Goal: Task Accomplishment & Management: Use online tool/utility

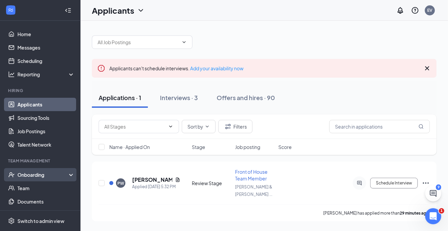
click at [41, 175] on div "Onboarding" at bounding box center [43, 175] width 52 height 7
click at [38, 189] on link "Overview" at bounding box center [45, 188] width 57 height 13
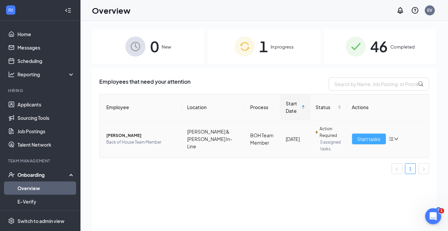
click at [369, 142] on span "Start tasks" at bounding box center [369, 139] width 23 height 7
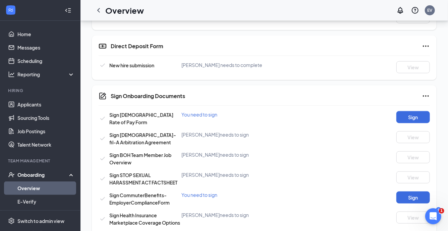
scroll to position [344, 0]
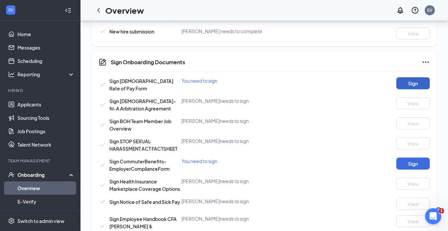
click at [407, 84] on button "Sign" at bounding box center [414, 83] width 34 height 12
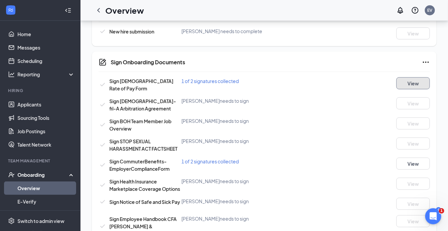
scroll to position [476, 0]
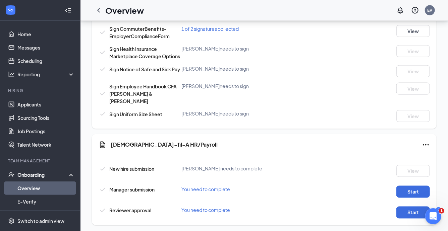
click at [89, 5] on div "Overview EV" at bounding box center [265, 10] width 368 height 21
click at [97, 8] on icon "ChevronLeft" at bounding box center [99, 10] width 8 height 8
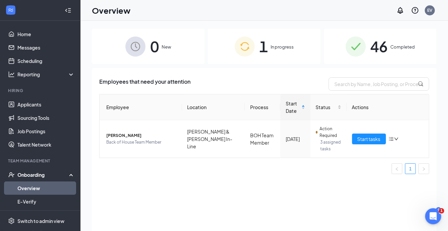
click at [357, 45] on img at bounding box center [356, 47] width 20 height 20
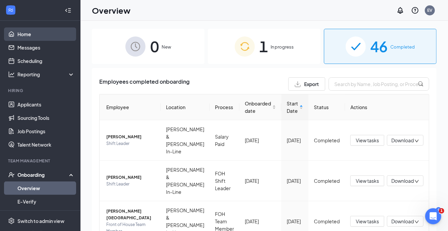
click at [38, 34] on link "Home" at bounding box center [45, 34] width 57 height 13
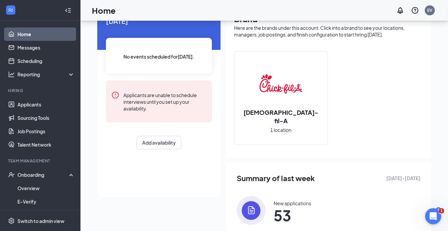
scroll to position [90, 0]
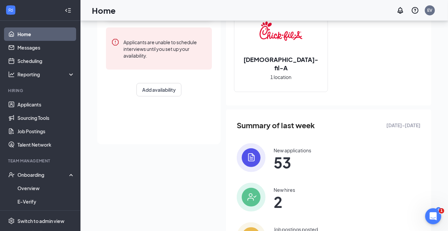
click at [257, 150] on img at bounding box center [251, 158] width 29 height 29
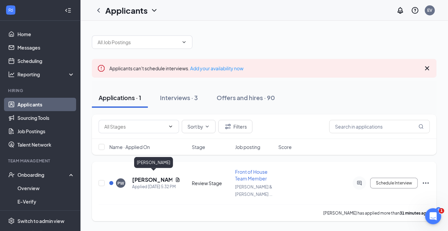
click at [161, 178] on h5 "Paulette West" at bounding box center [152, 179] width 40 height 7
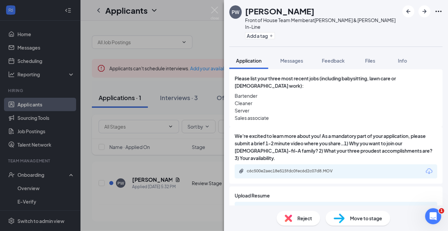
scroll to position [258, 0]
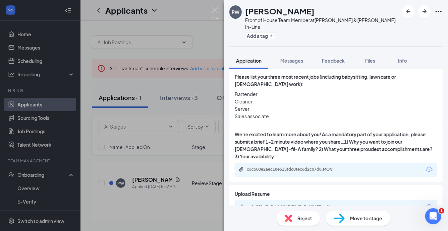
click at [313, 167] on div "c6c500e2aec18e515fdc0fec6d2c07d8.MOV" at bounding box center [294, 169] width 94 height 5
click at [299, 219] on span "Reject" at bounding box center [305, 218] width 15 height 7
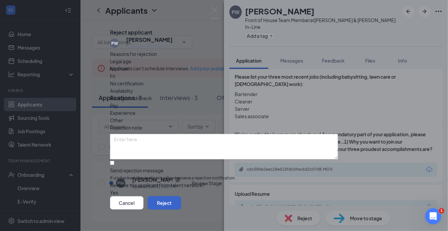
click at [181, 199] on button "Reject" at bounding box center [165, 203] width 34 height 13
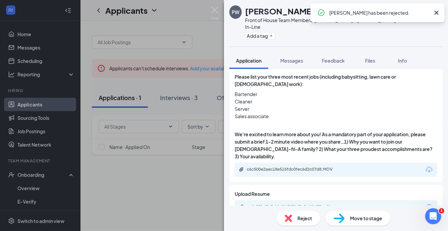
click at [197, 108] on div "PW Paulette West Front of House Team Member at Smith & Livingston In-Line Add a…" at bounding box center [224, 115] width 448 height 231
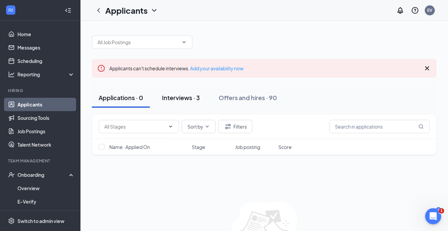
click at [173, 100] on div "Interviews · 3" at bounding box center [181, 98] width 38 height 8
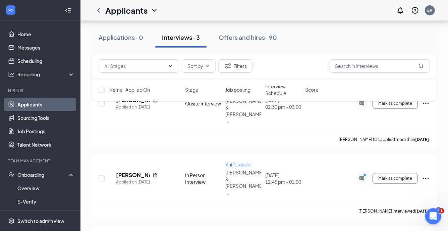
scroll to position [115, 0]
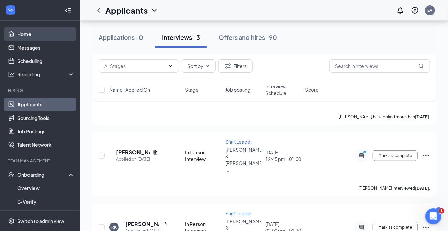
click at [56, 31] on link "Home" at bounding box center [45, 34] width 57 height 13
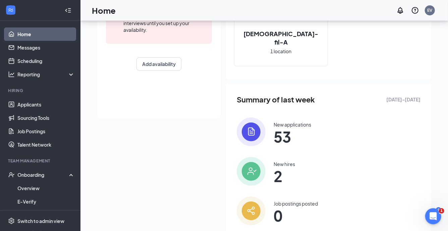
click at [230, 93] on div "Summary of last week Oct 5 - Oct 11 New applications 53 New hires 2 Job posting…" at bounding box center [328, 160] width 205 height 152
click at [245, 137] on img at bounding box center [251, 132] width 29 height 29
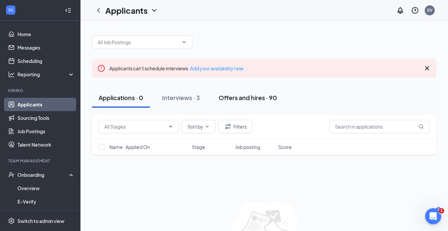
click at [255, 99] on div "Offers and hires · 90" at bounding box center [248, 98] width 58 height 8
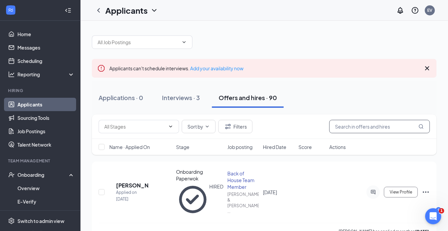
click at [337, 128] on input "text" at bounding box center [379, 126] width 101 height 13
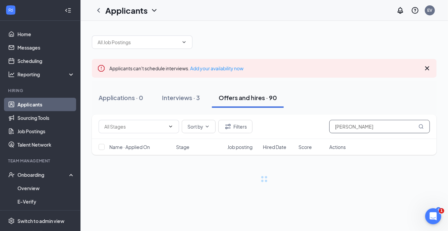
scroll to position [1, 0]
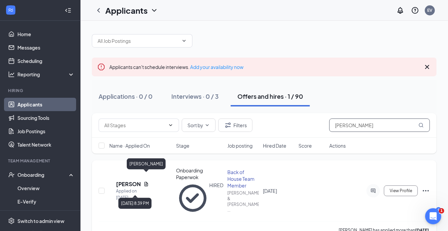
type input "angelo"
click at [139, 181] on h5 "Angelo Vergara" at bounding box center [128, 184] width 25 height 7
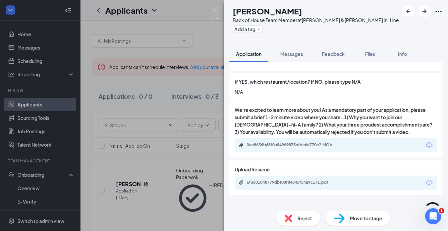
scroll to position [216, 0]
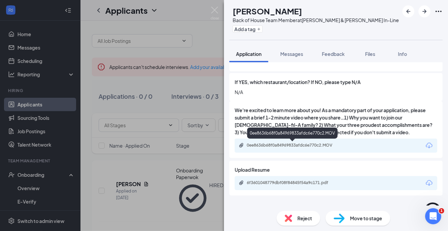
click at [318, 146] on div "0ee8636b68f0a84969833afdc6e770c2.MOV" at bounding box center [294, 145] width 94 height 5
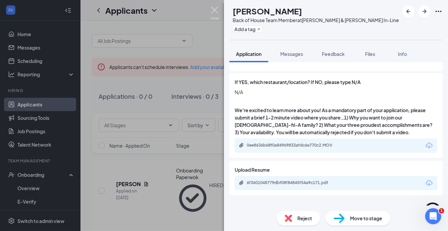
click at [214, 11] on img at bounding box center [215, 13] width 8 height 13
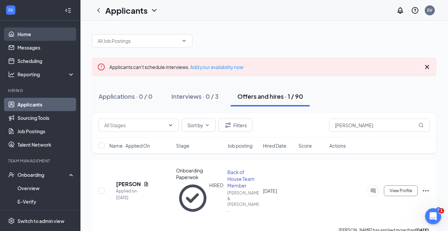
click at [75, 32] on link "Home" at bounding box center [45, 34] width 57 height 13
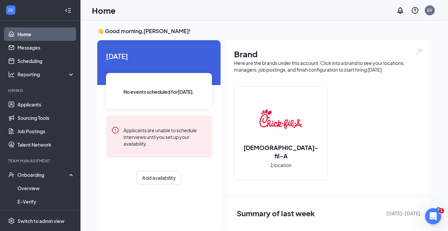
click at [303, 126] on div "Chick-fil-A 1 location" at bounding box center [280, 133] width 93 height 93
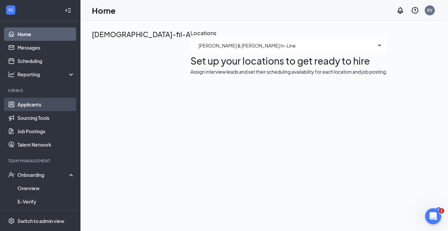
click at [46, 106] on link "Applicants" at bounding box center [45, 104] width 57 height 13
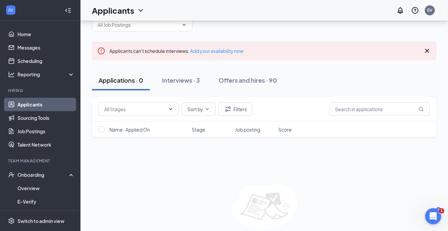
scroll to position [17, 0]
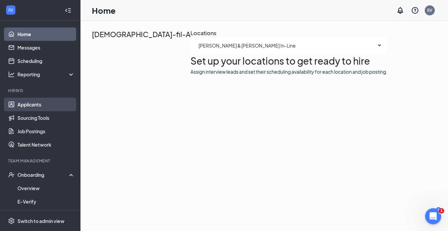
click at [39, 102] on link "Applicants" at bounding box center [45, 104] width 57 height 13
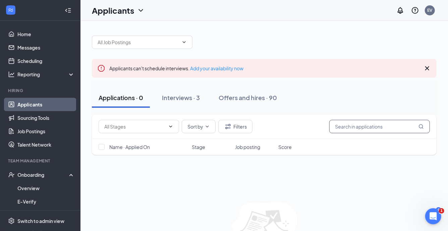
click at [362, 128] on input "text" at bounding box center [379, 126] width 101 height 13
type input "j"
type input "gustavo"
drag, startPoint x: 370, startPoint y: 124, endPoint x: 292, endPoint y: 124, distance: 77.5
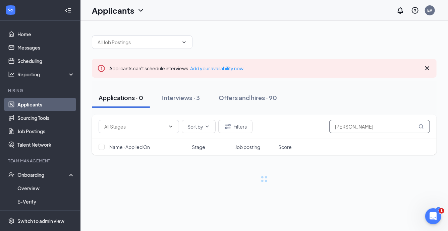
click at [292, 124] on div "Sort by Filters gustavo" at bounding box center [264, 126] width 331 height 13
click at [225, 94] on div "Offers and hires · 90" at bounding box center [248, 98] width 58 height 8
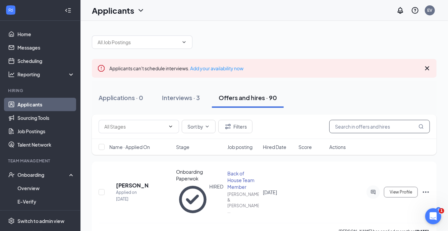
click at [348, 128] on input "text" at bounding box center [379, 126] width 101 height 13
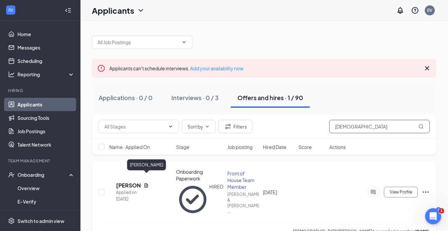
type input "jesus"
click at [140, 182] on h5 "Jesus Mendoza" at bounding box center [128, 185] width 25 height 7
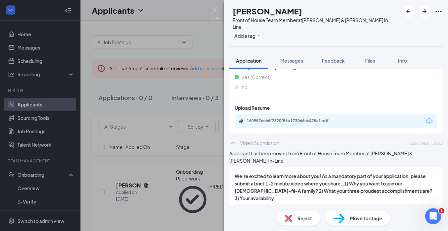
scroll to position [242, 0]
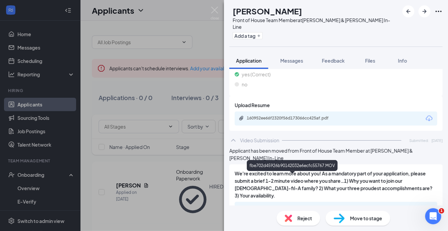
click at [324, 202] on div "fbe702d45926b90142032e6ecfc55767.MOV" at bounding box center [336, 209] width 203 height 14
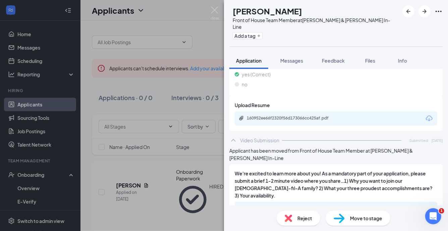
click at [319, 206] on div "fbe702d45926b90142032e6ecfc55767.MOV" at bounding box center [294, 208] width 94 height 5
